Goal: Information Seeking & Learning: Learn about a topic

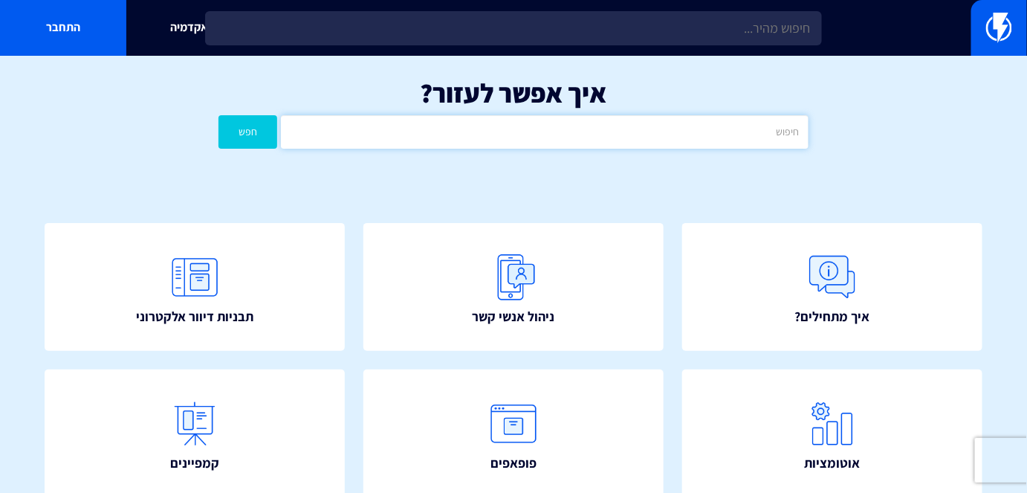
click at [486, 118] on input "text" at bounding box center [544, 131] width 527 height 33
click at [697, 140] on input "מרכז תמיכה" at bounding box center [544, 131] width 527 height 33
type input "טיזר"
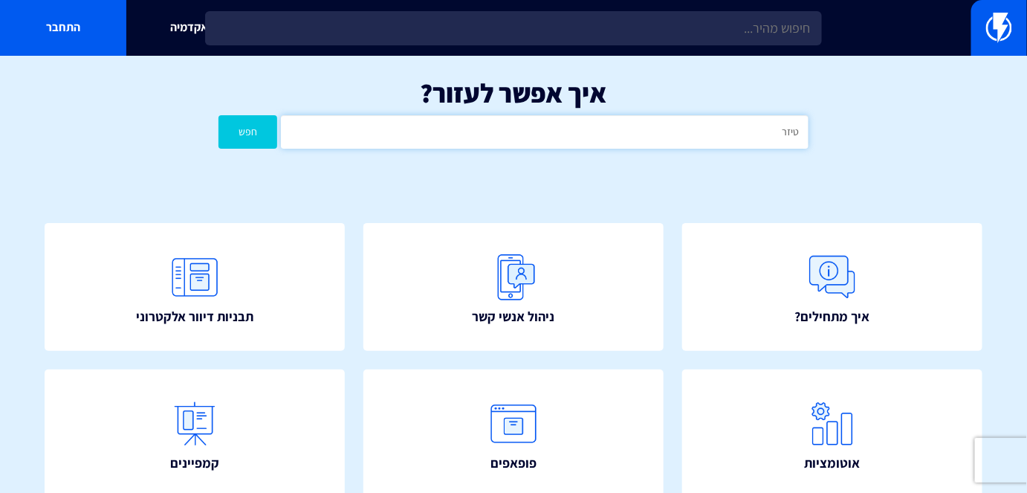
click at [218, 115] on button "חפש" at bounding box center [247, 131] width 59 height 33
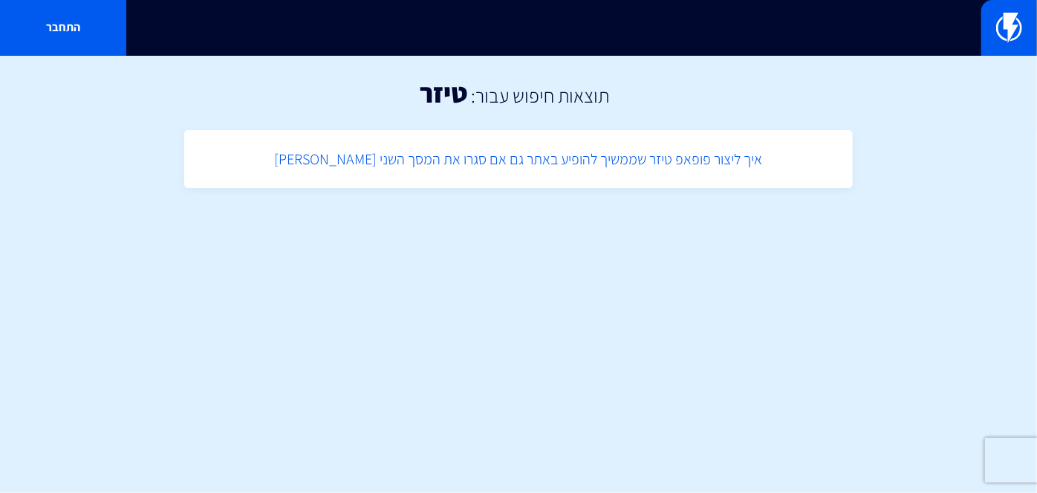
click at [673, 160] on link "איך ליצור פופאפ טיזר שממשיך להופיע באתר גם אם סגרו את המסך השני [PERSON_NAME]" at bounding box center [519, 159] width 654 height 44
